Goal: Task Accomplishment & Management: Manage account settings

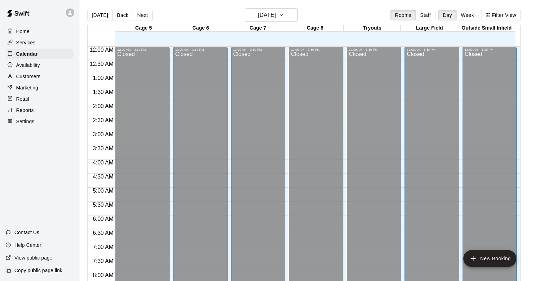
scroll to position [411, 0]
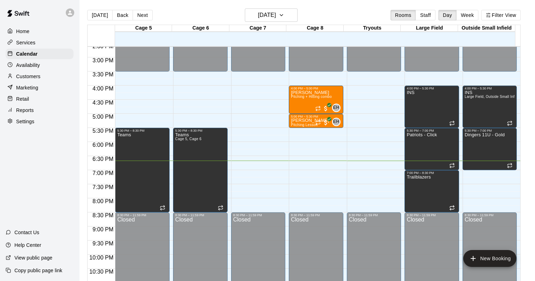
click at [37, 77] on p "Customers" at bounding box center [28, 76] width 24 height 7
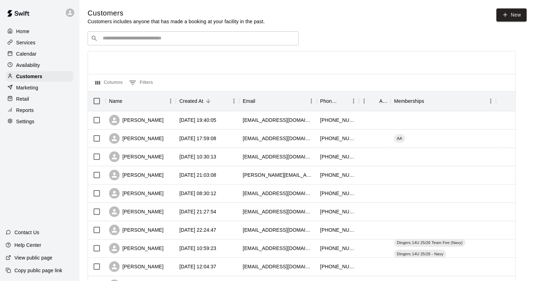
click at [121, 40] on input "Search customers by name or email" at bounding box center [198, 38] width 195 height 7
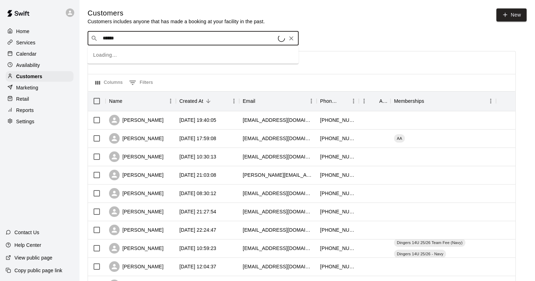
type input "******"
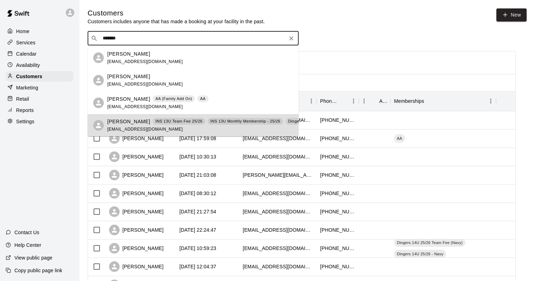
scroll to position [112, 0]
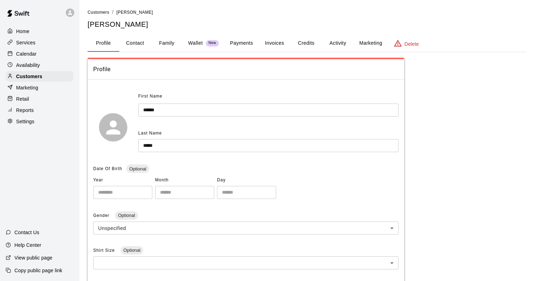
click at [237, 41] on button "Payments" at bounding box center [241, 43] width 34 height 17
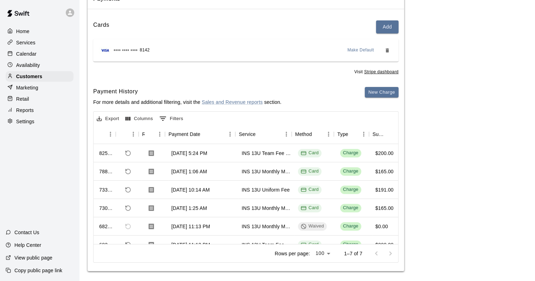
scroll to position [0, 9]
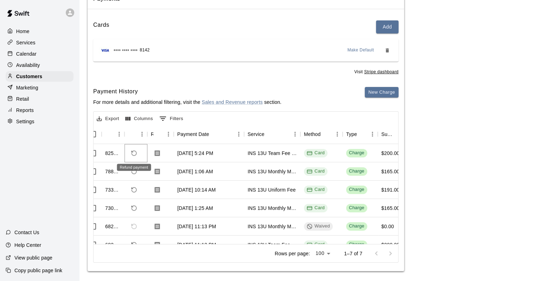
click at [131, 150] on icon "Refund payment" at bounding box center [134, 153] width 6 height 6
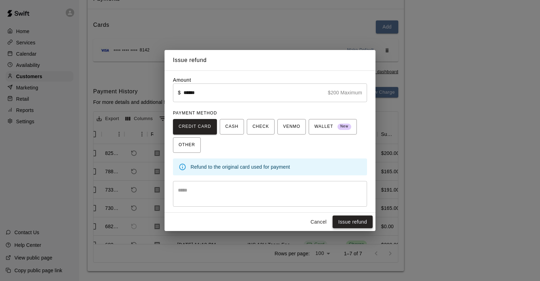
click at [348, 222] on button "Issue refund" at bounding box center [353, 221] width 40 height 13
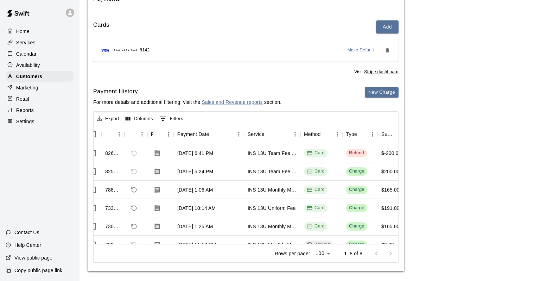
click at [43, 57] on div "Calendar" at bounding box center [40, 54] width 68 height 11
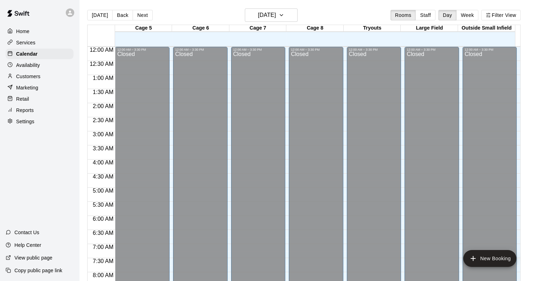
scroll to position [411, 0]
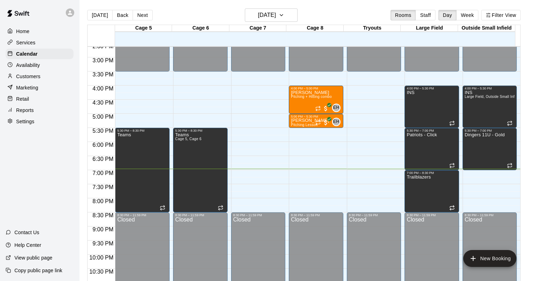
click at [33, 77] on p "Customers" at bounding box center [28, 76] width 24 height 7
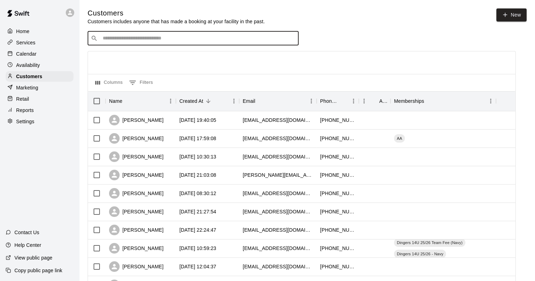
click at [131, 38] on input "Search customers by name or email" at bounding box center [198, 38] width 195 height 7
type input "**********"
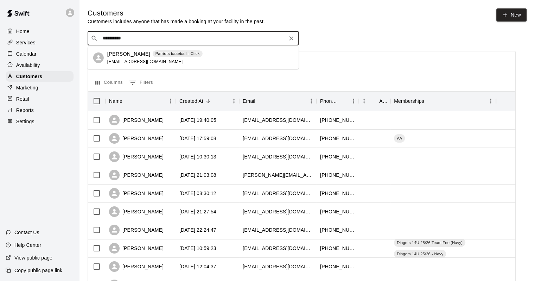
drag, startPoint x: 117, startPoint y: 56, endPoint x: 117, endPoint y: 61, distance: 5.6
click at [117, 57] on p "[PERSON_NAME]" at bounding box center [128, 53] width 43 height 7
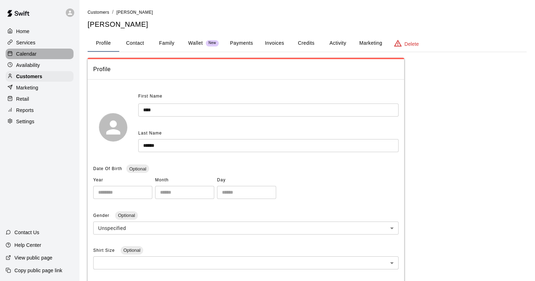
click at [48, 54] on div "Calendar" at bounding box center [40, 54] width 68 height 11
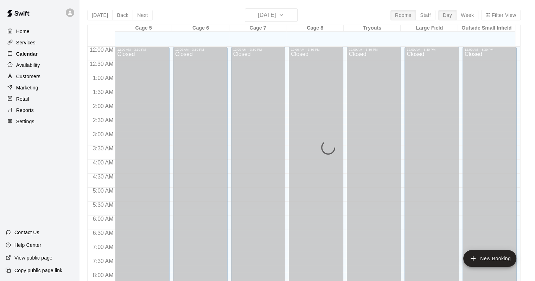
scroll to position [411, 0]
